Goal: Navigation & Orientation: Go to known website

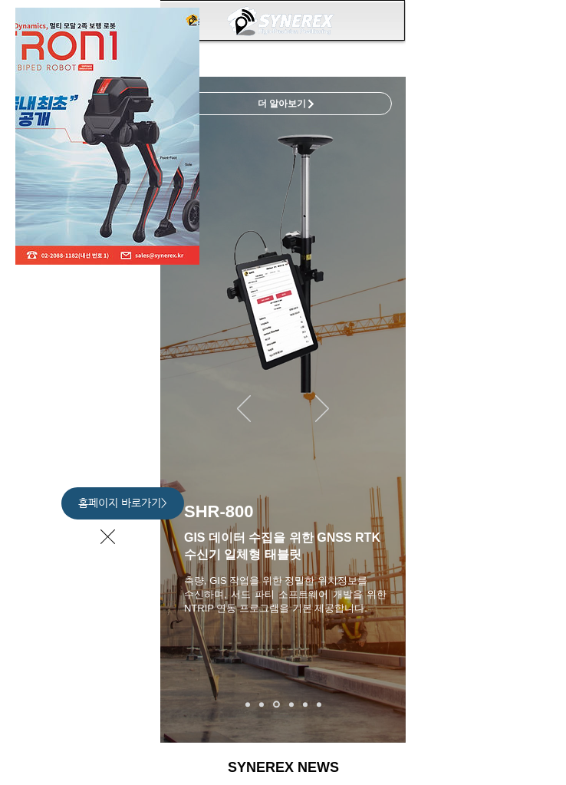
click at [105, 541] on icon "사이트로 돌아가기" at bounding box center [107, 536] width 15 height 19
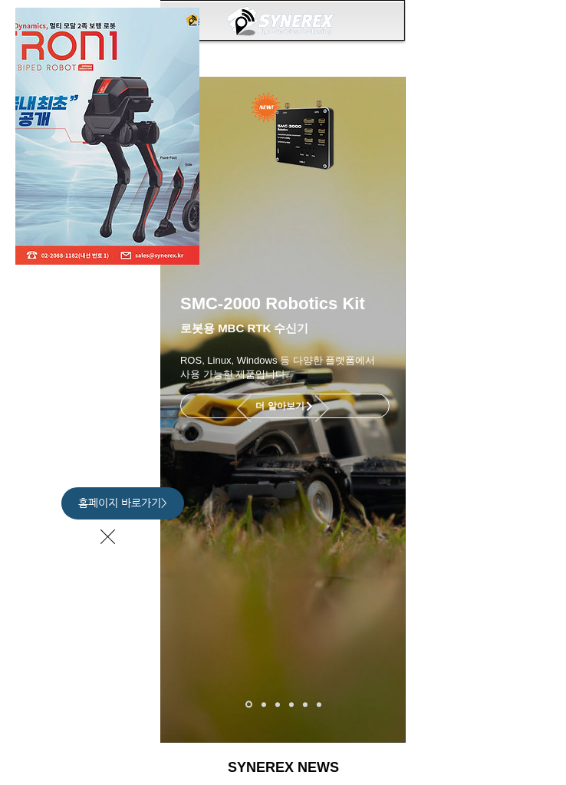
click at [139, 499] on span "홈페이지 바로가기>" at bounding box center [122, 503] width 89 height 15
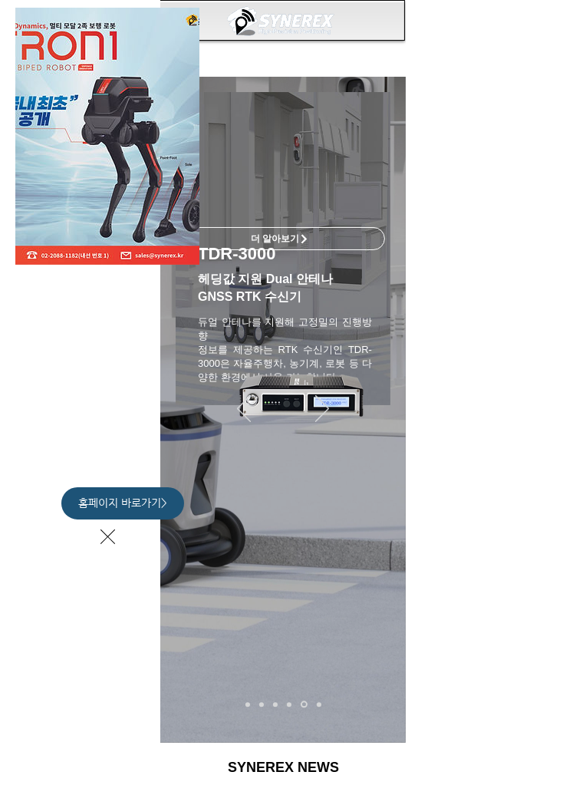
scroll to position [0, 862]
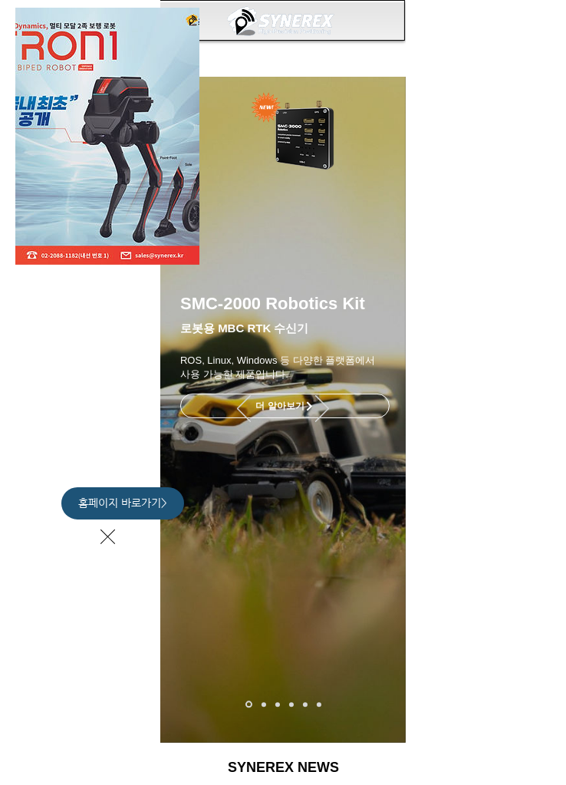
click at [112, 534] on icon "사이트로 돌아가기" at bounding box center [107, 536] width 15 height 19
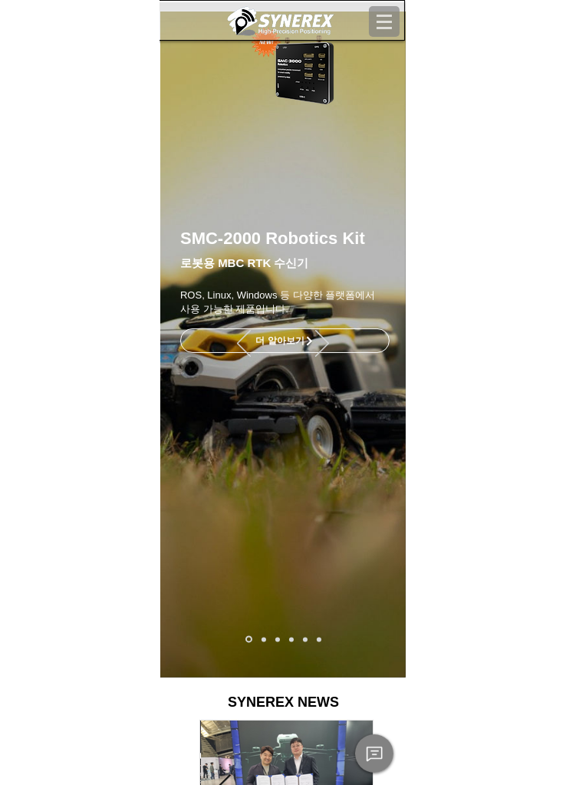
scroll to position [0, 0]
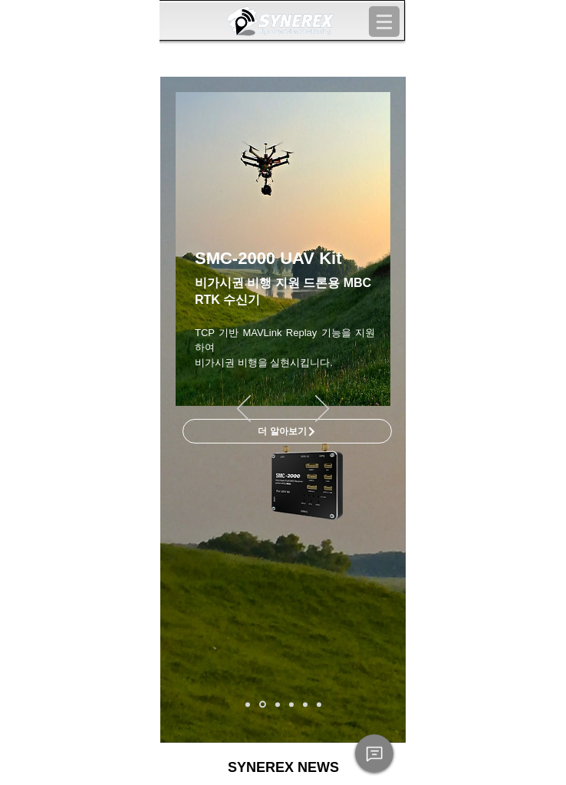
click at [385, 24] on icon "Site" at bounding box center [384, 21] width 15 height 13
select select "**"
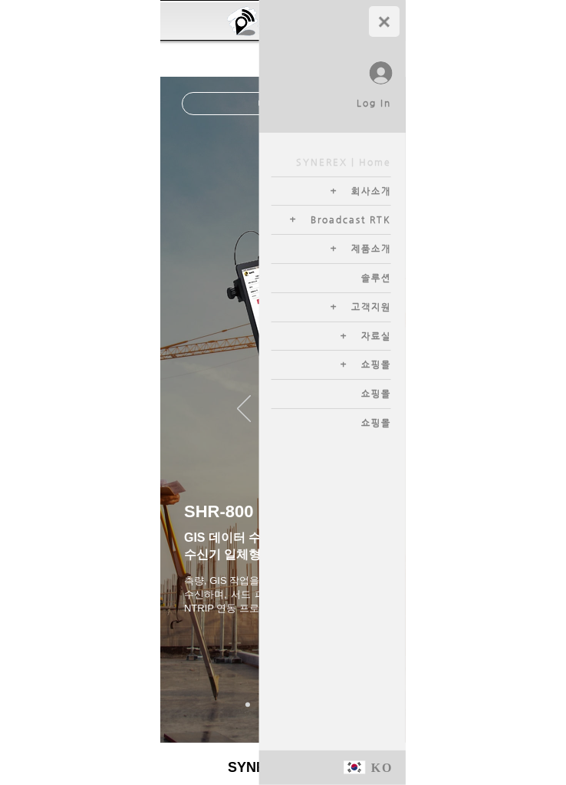
click at [473, 112] on div "Log In SYNEREX | Home 회사소개 오시는 길 & 연락처 Broadcast RTK 활용 분야 제품소개 MBC GNSS RTK MB…" at bounding box center [283, 392] width 566 height 785
